Goal: Task Accomplishment & Management: Manage account settings

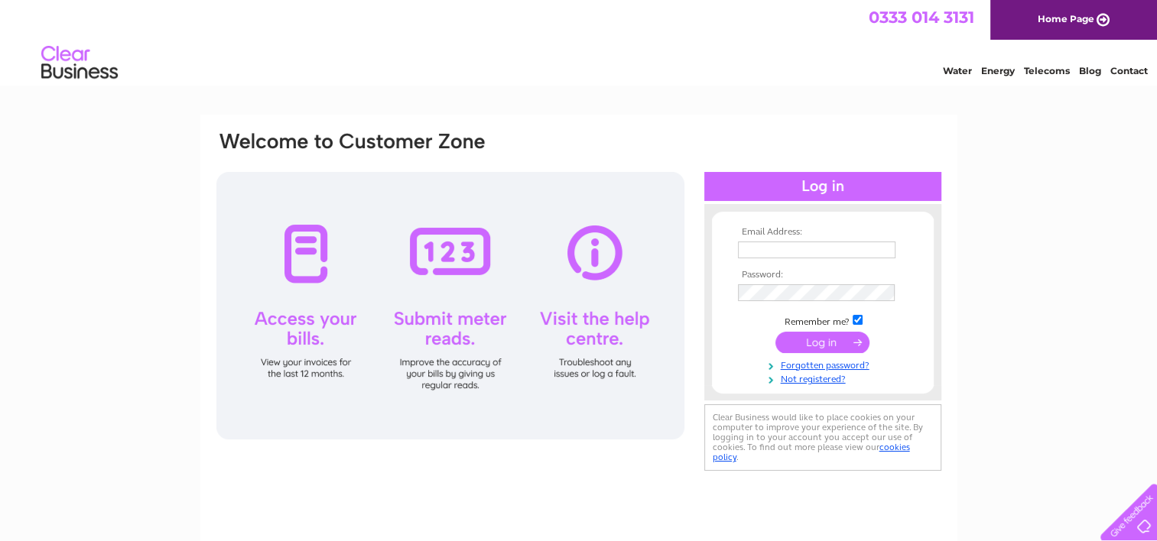
type input "helen@wrs.co.uk"
click at [828, 340] on input "submit" at bounding box center [823, 342] width 94 height 21
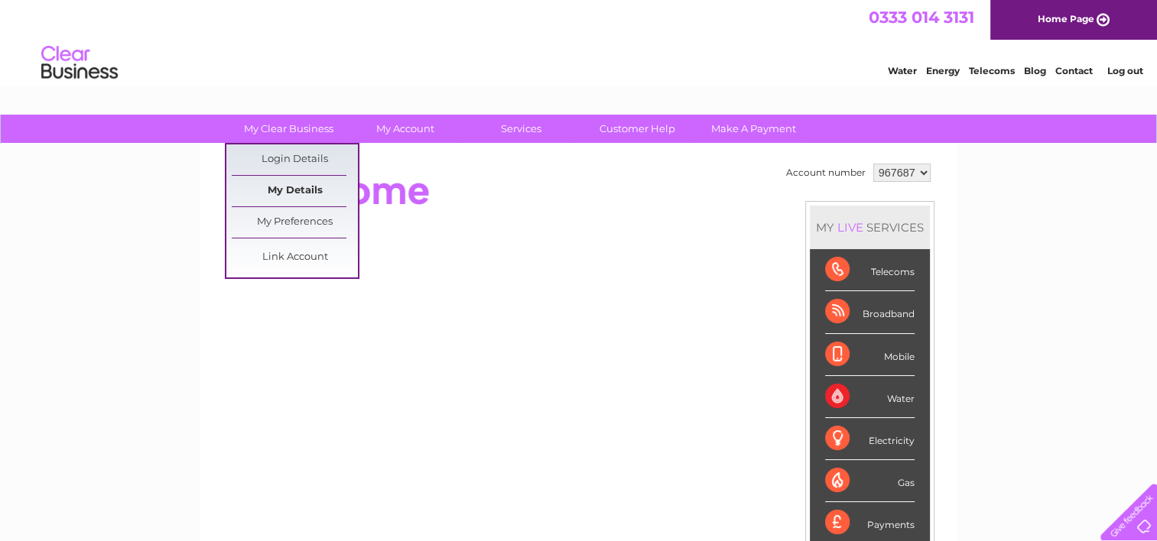
click at [300, 188] on link "My Details" at bounding box center [295, 191] width 126 height 31
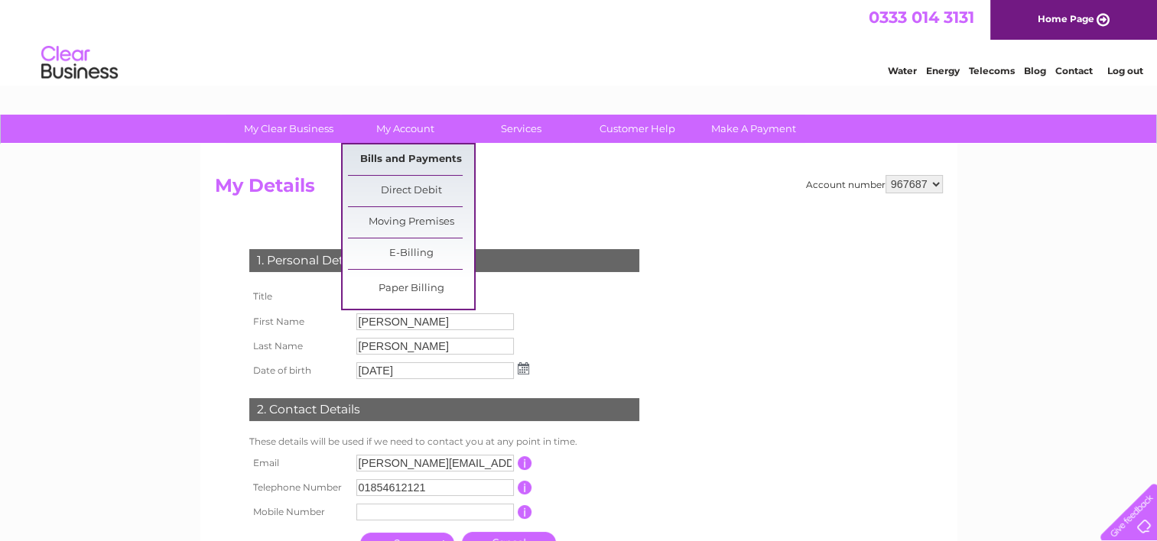
click at [413, 155] on link "Bills and Payments" at bounding box center [411, 160] width 126 height 31
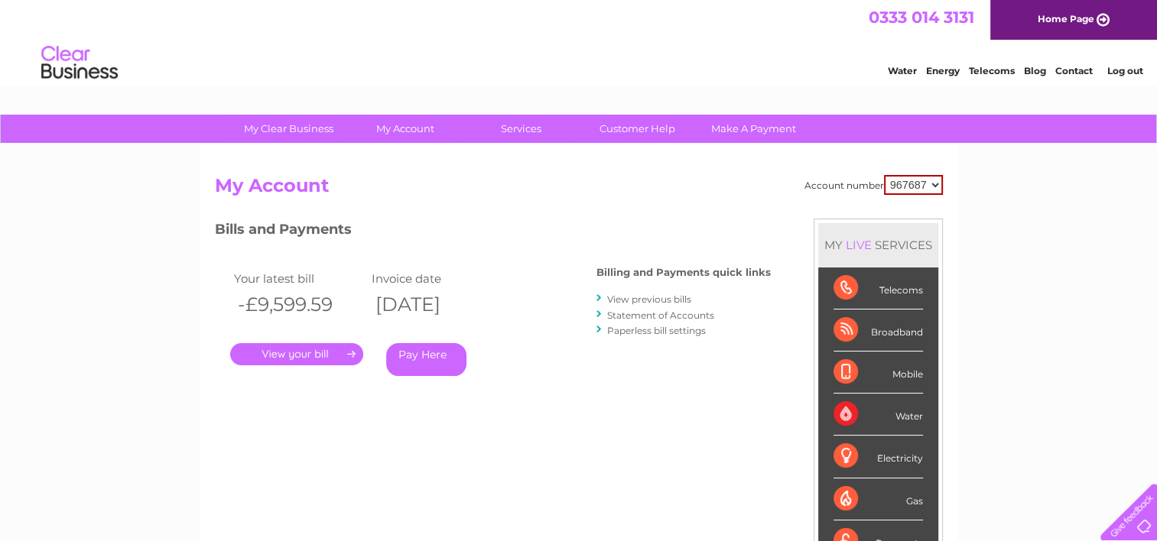
click at [314, 356] on link "." at bounding box center [296, 354] width 133 height 22
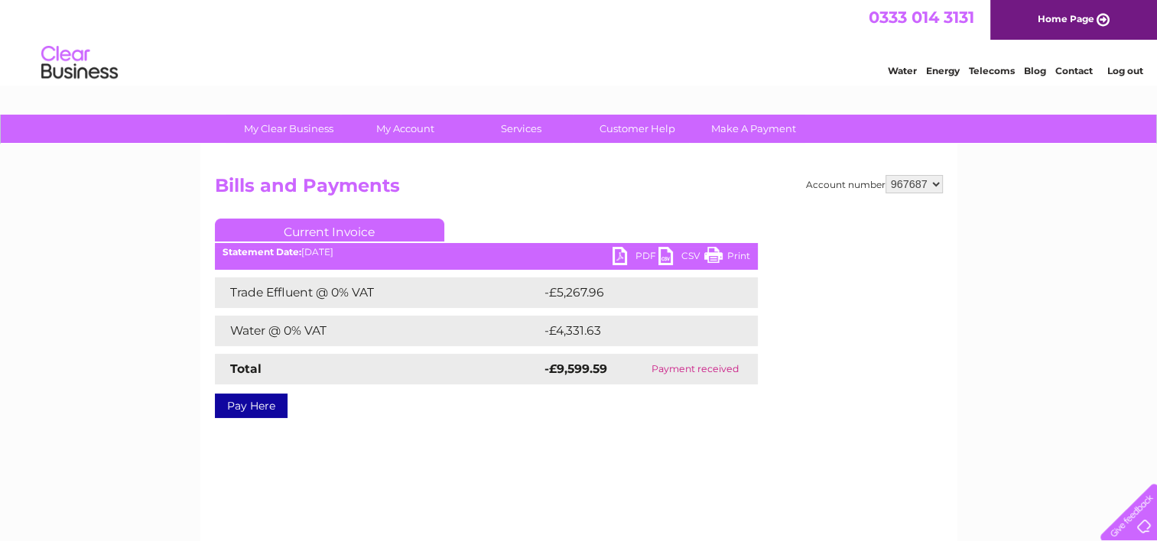
click at [619, 259] on link "PDF" at bounding box center [636, 258] width 46 height 22
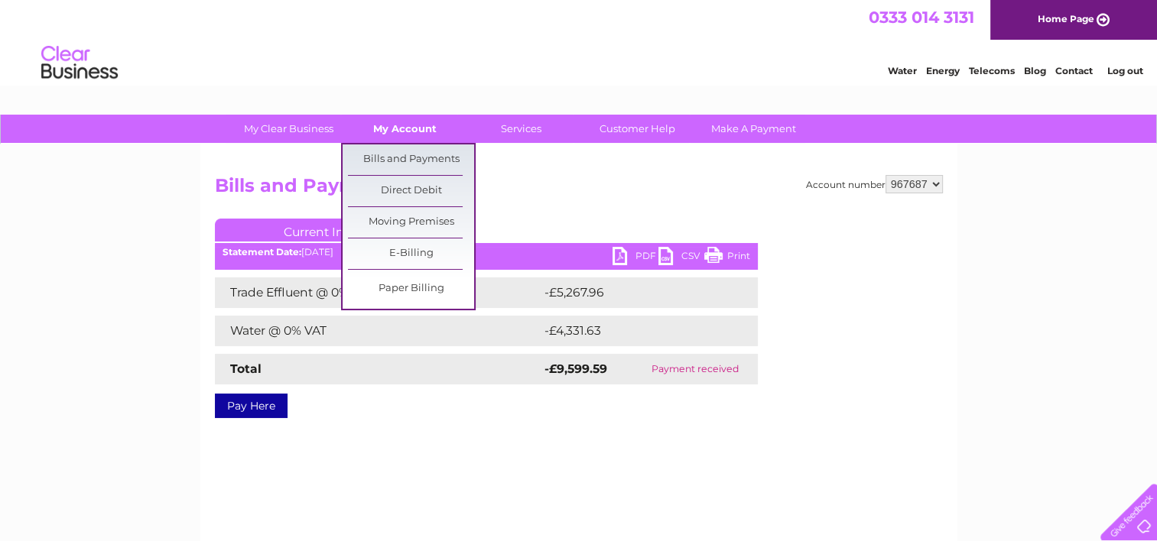
click at [376, 120] on link "My Account" at bounding box center [405, 129] width 126 height 28
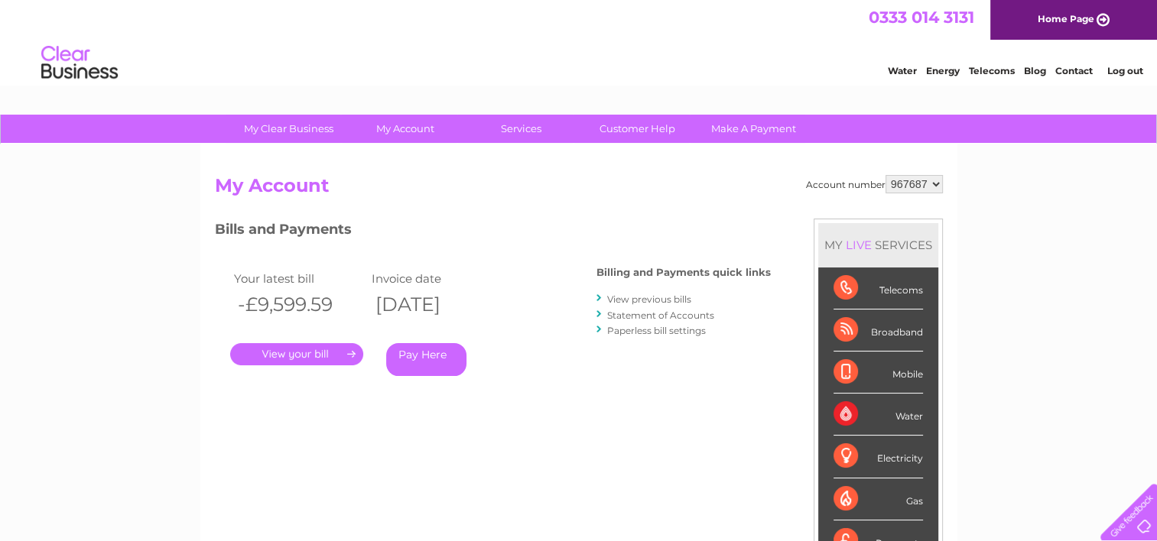
click at [698, 283] on div "Billing and Payments quick links View previous bills Statement of Accounts Pape…" at bounding box center [684, 303] width 174 height 100
click at [867, 414] on div "Water" at bounding box center [878, 415] width 89 height 42
click at [664, 303] on link "View previous bills" at bounding box center [649, 299] width 84 height 11
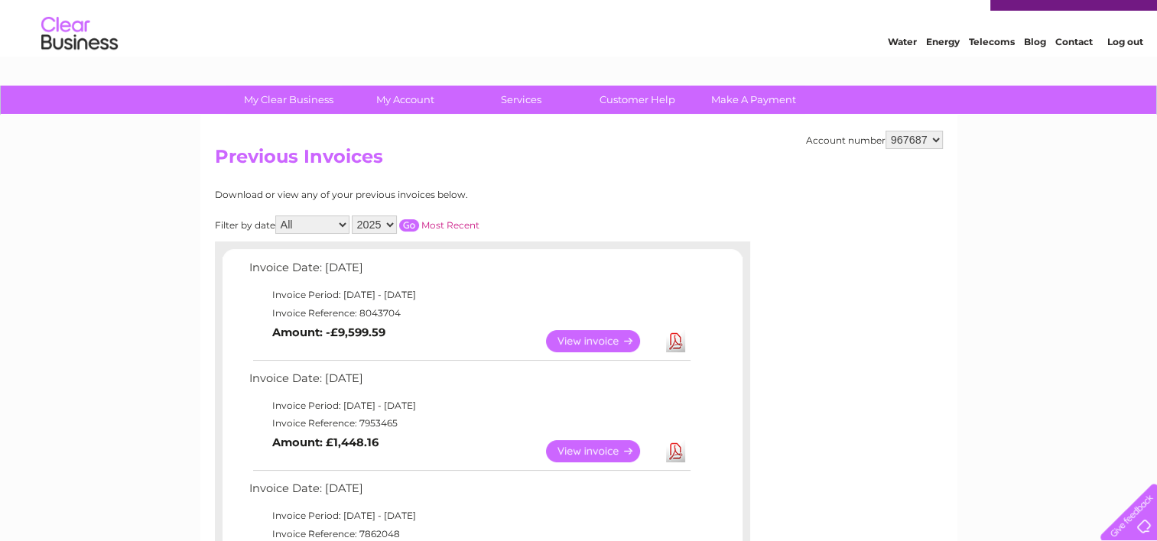
scroll to position [6, 0]
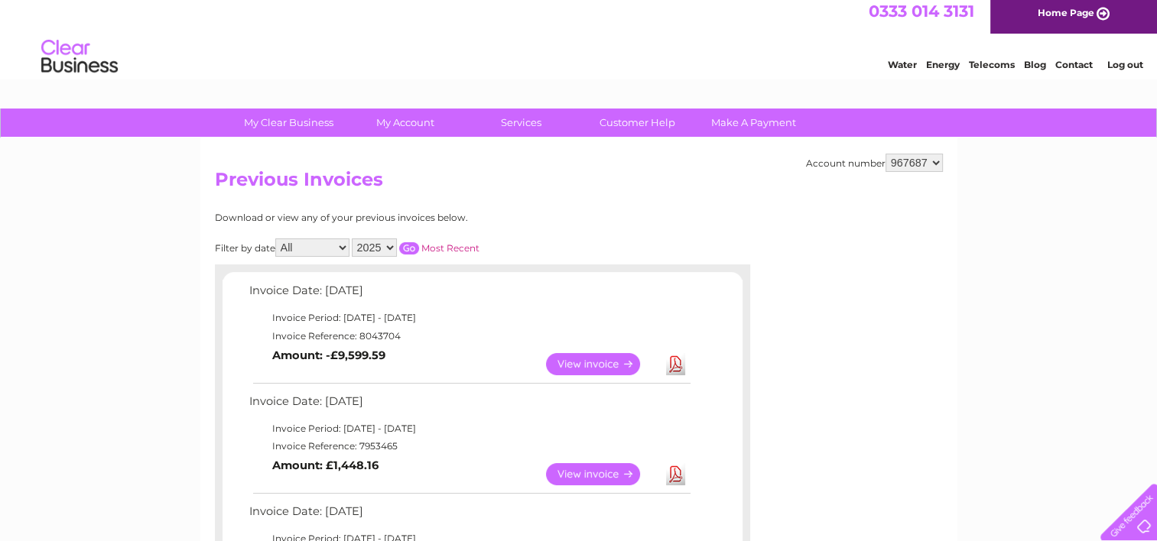
click at [392, 247] on select "2025 2024 2023 2022" at bounding box center [374, 248] width 45 height 18
click at [353, 239] on select "2025 2024 2023 2022" at bounding box center [374, 248] width 45 height 18
click at [410, 245] on input "button" at bounding box center [409, 248] width 20 height 12
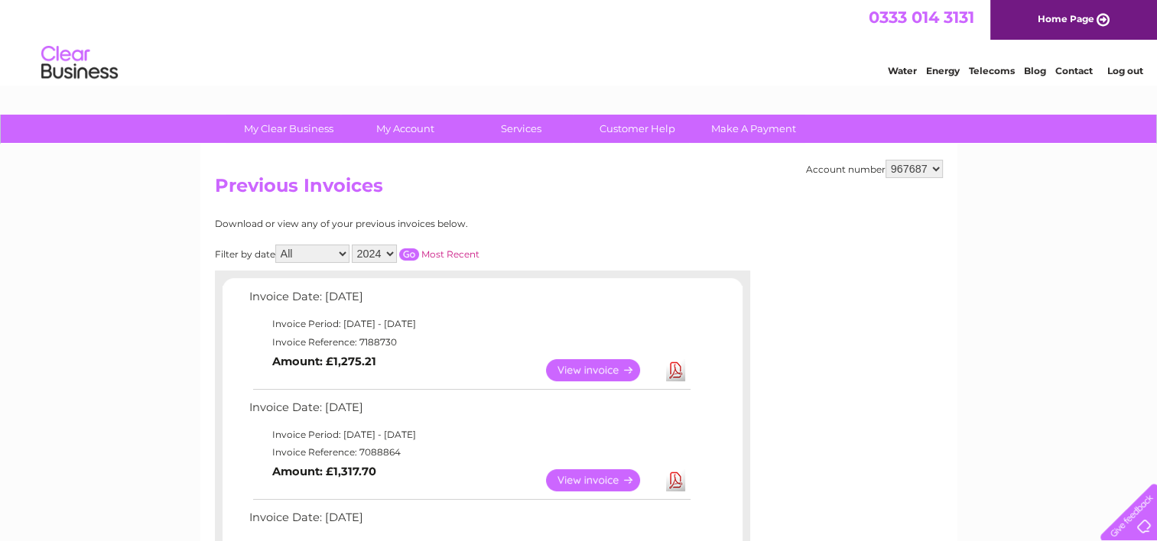
click at [390, 253] on select "2025 2024 2023 2022" at bounding box center [374, 254] width 45 height 18
click at [353, 245] on select "2025 2024 2023 2022" at bounding box center [374, 254] width 45 height 18
click at [408, 249] on input "button" at bounding box center [409, 255] width 20 height 12
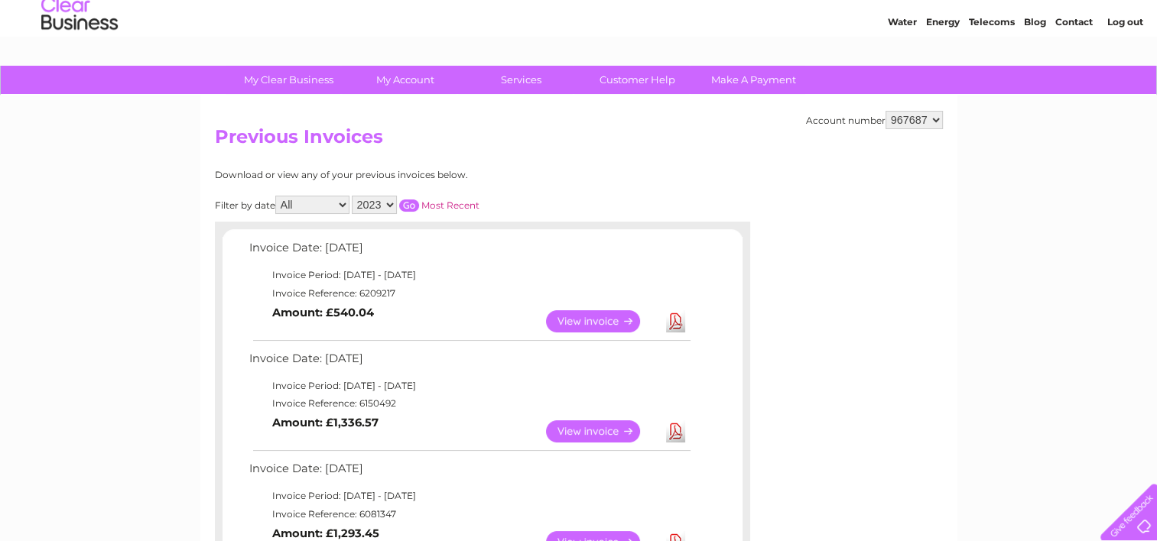
scroll to position [47, 0]
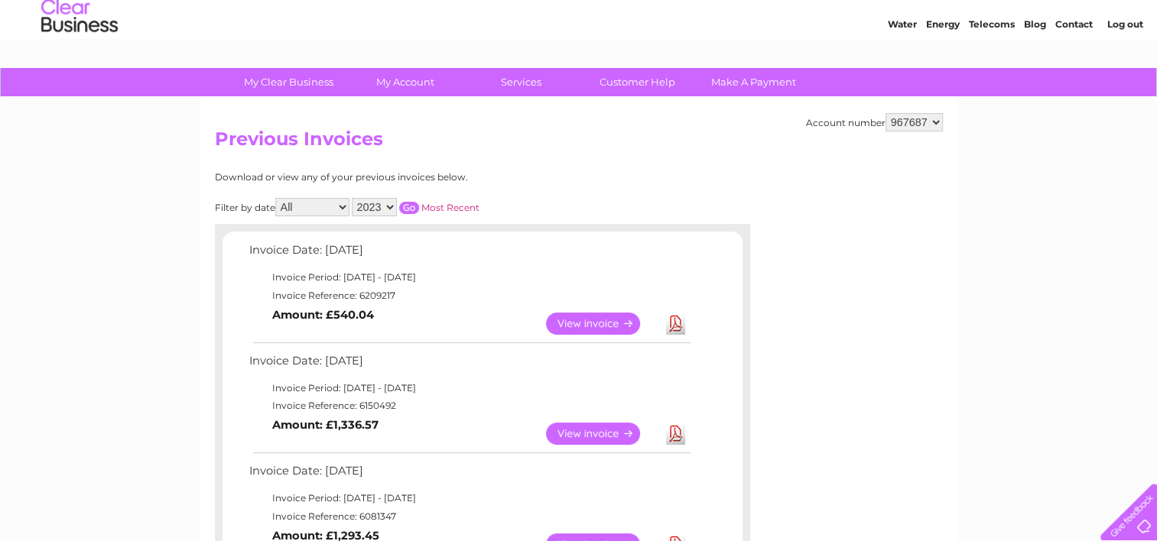
click at [394, 206] on select "2025 2024 2023 2022" at bounding box center [374, 207] width 45 height 18
click at [353, 198] on select "2025 2024 2023 2022" at bounding box center [374, 207] width 45 height 18
click at [409, 211] on input "button" at bounding box center [409, 208] width 20 height 12
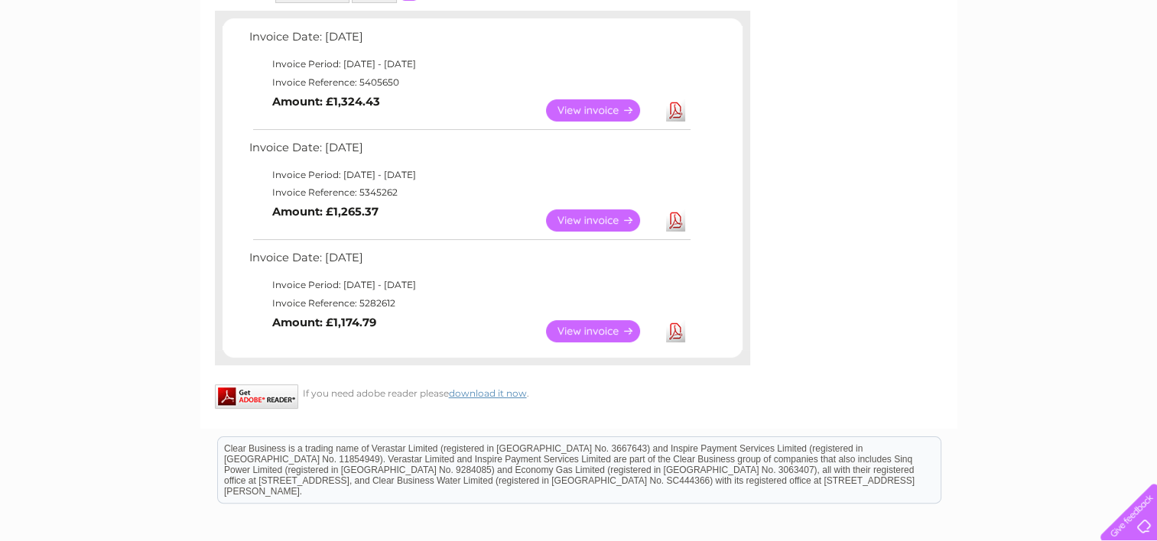
scroll to position [0, 0]
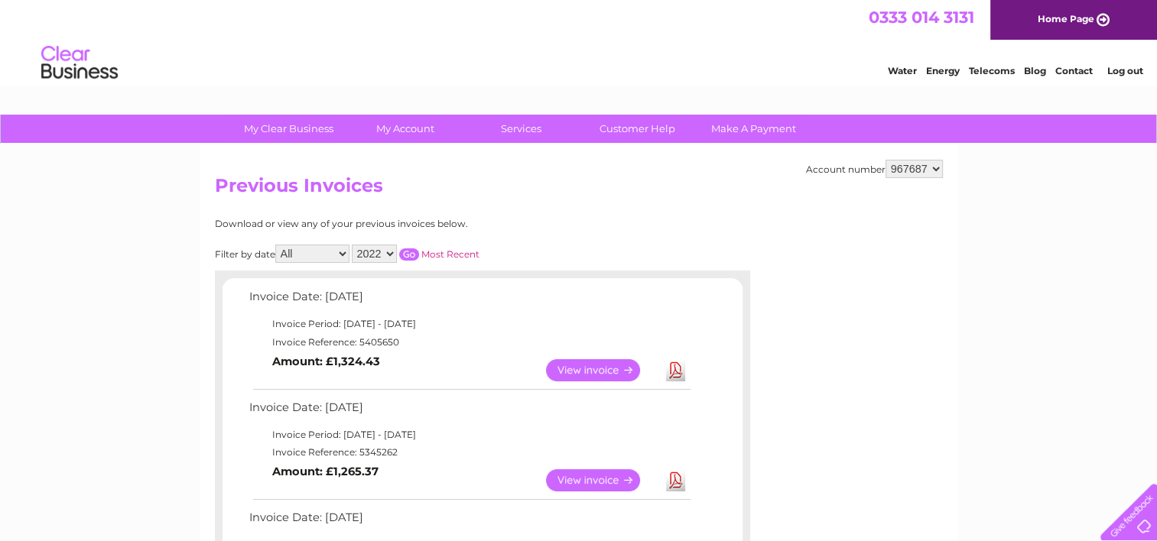
click at [392, 251] on select "2025 2024 2023 2022" at bounding box center [374, 254] width 45 height 18
select select "2025"
click at [353, 245] on select "2025 2024 2023 2022" at bounding box center [374, 254] width 45 height 18
click at [408, 251] on input "button" at bounding box center [409, 255] width 20 height 12
click at [593, 480] on link "View" at bounding box center [602, 481] width 112 height 22
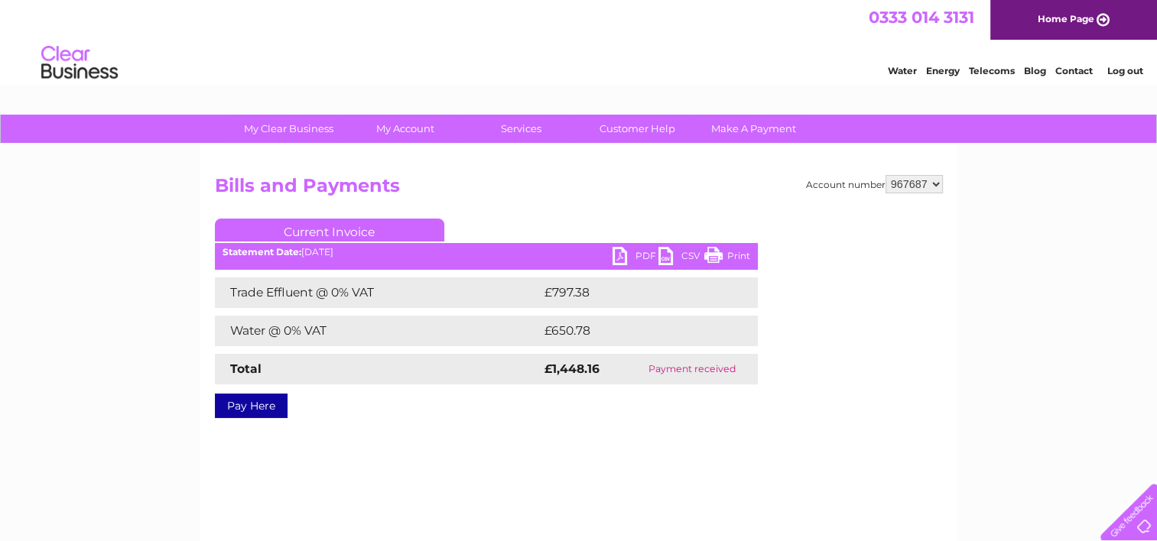
click at [634, 254] on link "PDF" at bounding box center [636, 258] width 46 height 22
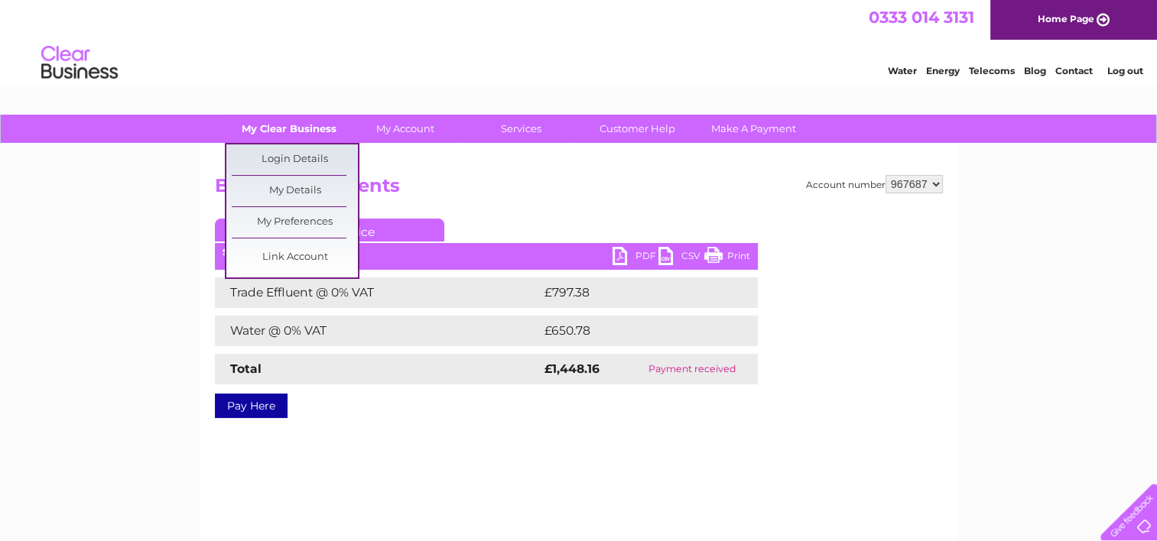
click at [298, 128] on link "My Clear Business" at bounding box center [289, 129] width 126 height 28
